Goal: Information Seeking & Learning: Learn about a topic

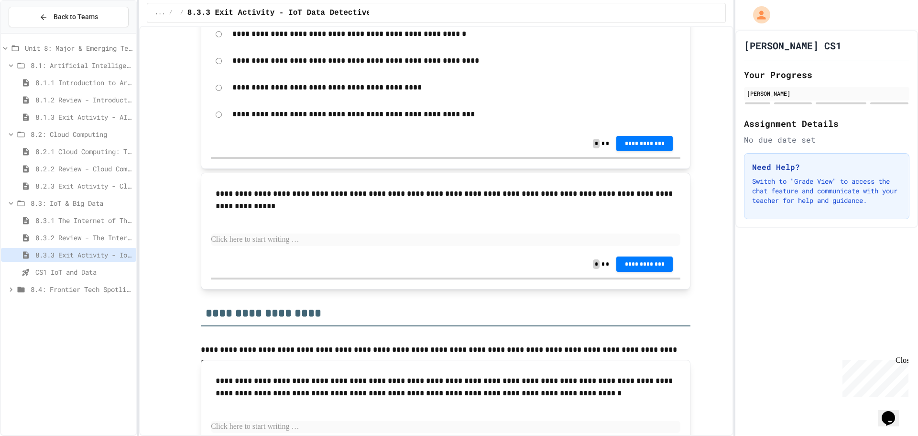
scroll to position [151, 0]
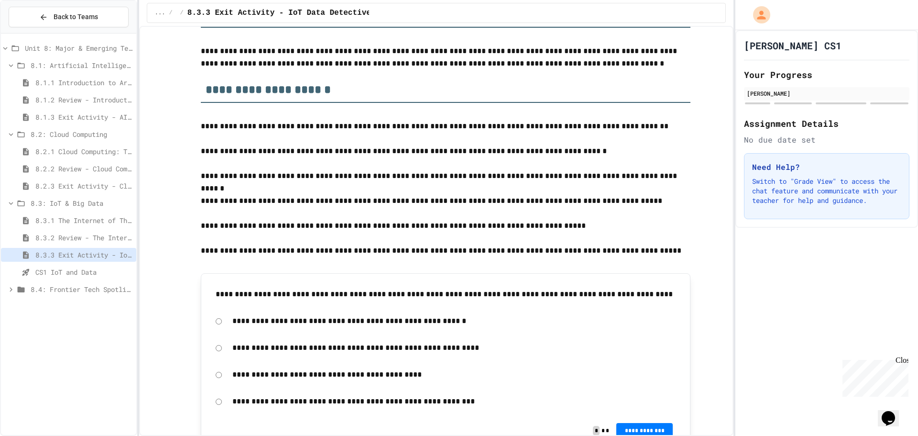
click at [91, 221] on span "8.3.1 The Internet of Things and Big Data: Our Connected Digital World" at bounding box center [83, 220] width 97 height 10
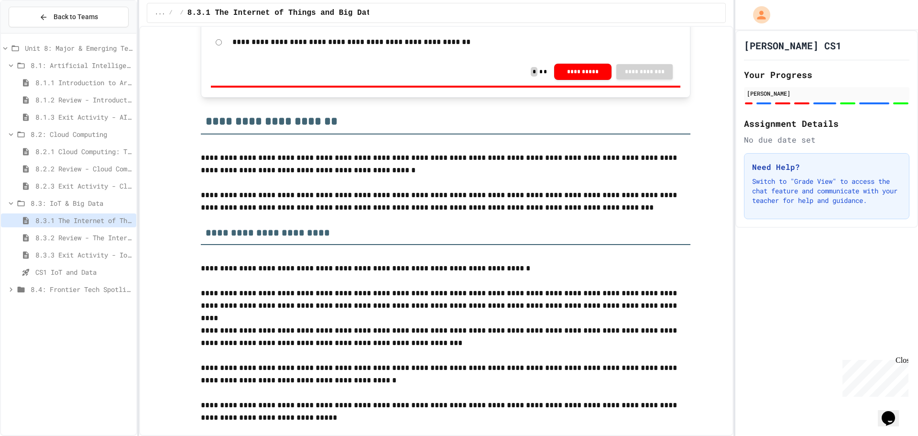
scroll to position [1196, 0]
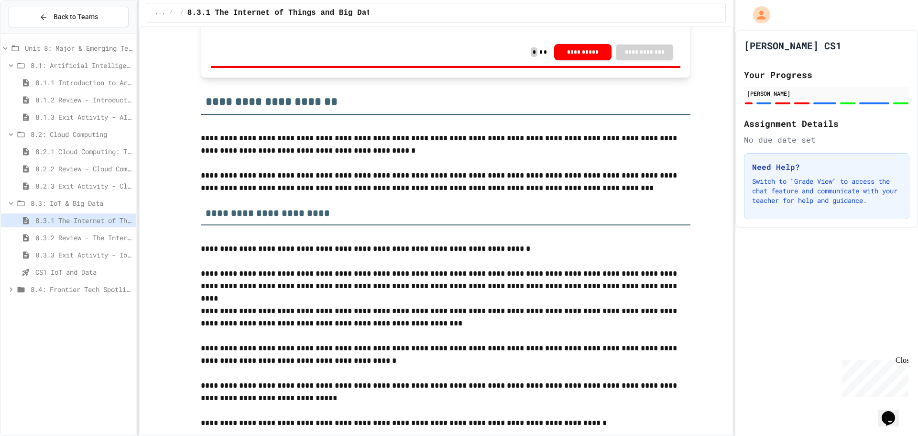
click at [108, 235] on span "8.3.2 Review - The Internet of Things and Big Data" at bounding box center [83, 237] width 97 height 10
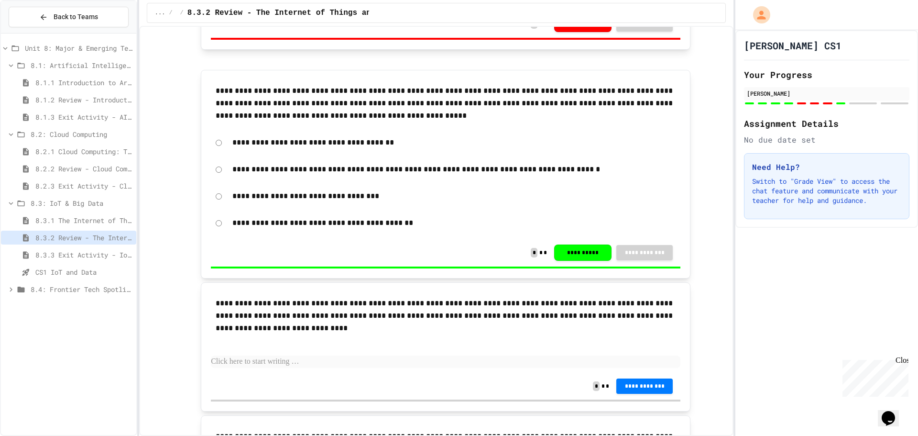
scroll to position [1673, 0]
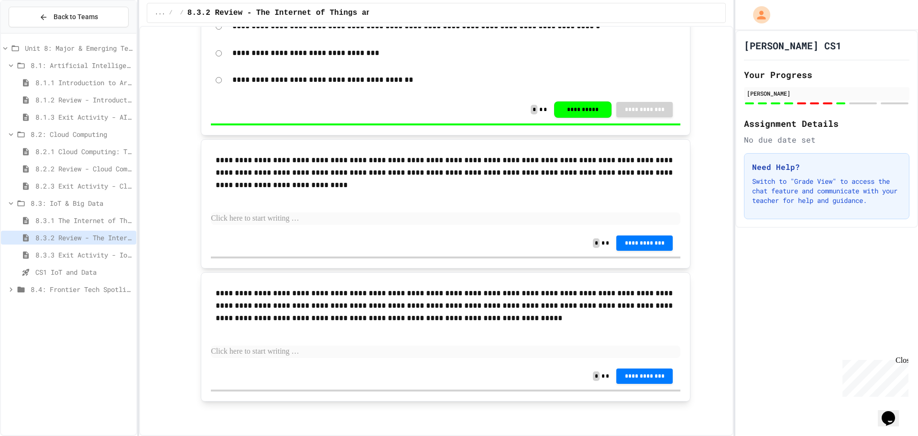
click at [110, 258] on span "8.3.3 Exit Activity - IoT Data Detective Challenge" at bounding box center [83, 255] width 97 height 10
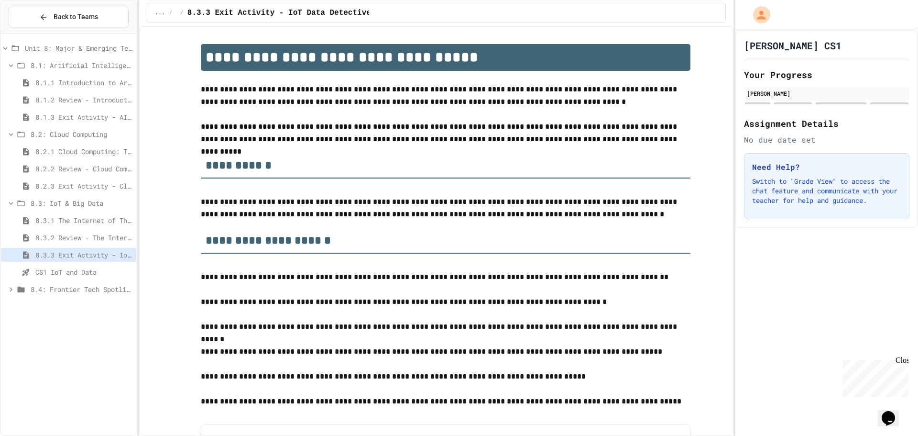
click at [89, 149] on span "8.2.1 Cloud Computing: Transforming the Digital World" at bounding box center [83, 151] width 97 height 10
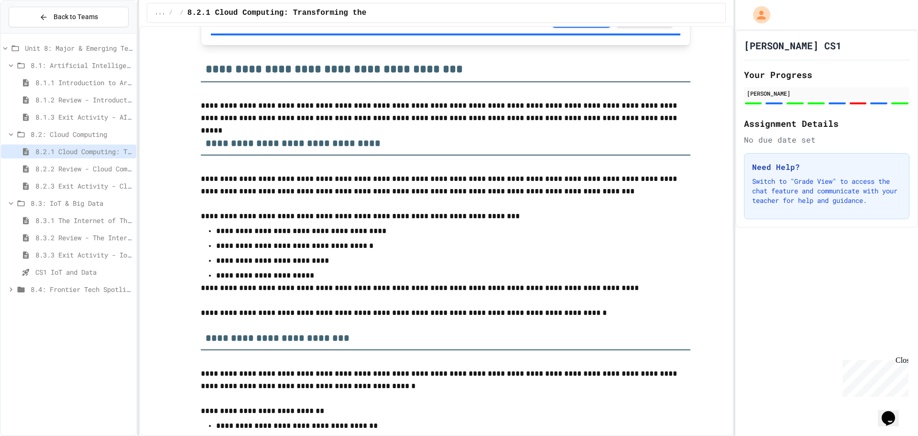
scroll to position [813, 0]
